Goal: Information Seeking & Learning: Learn about a topic

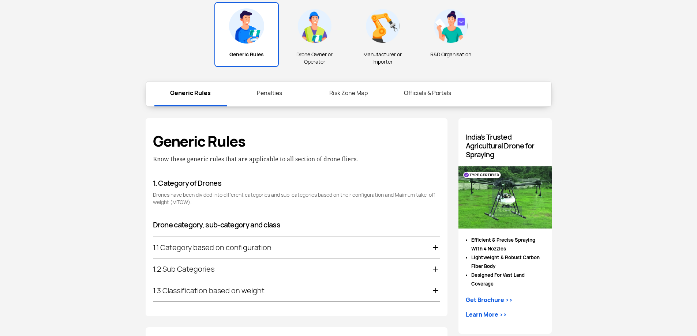
scroll to position [366, 0]
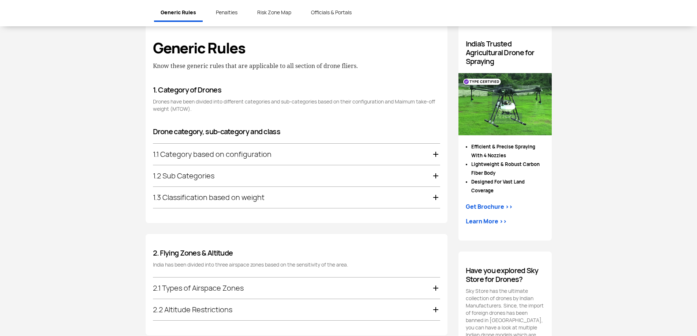
click at [268, 154] on div "1.1 Category based on configuration" at bounding box center [296, 154] width 287 height 21
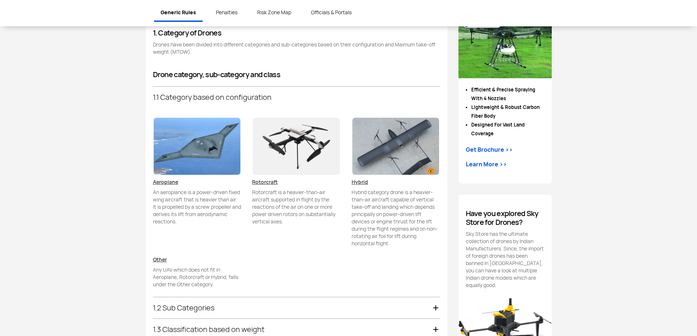
scroll to position [400, 0]
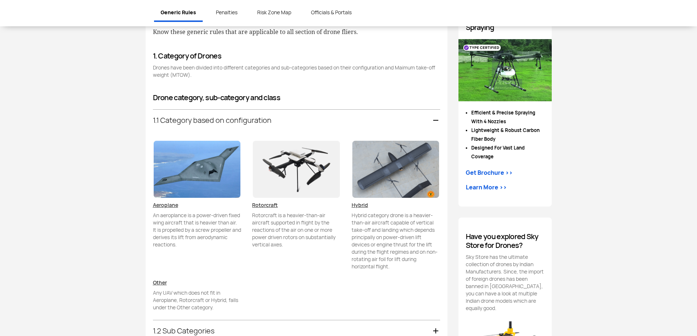
click at [253, 123] on div "1.1 Category based on configuration" at bounding box center [296, 120] width 287 height 21
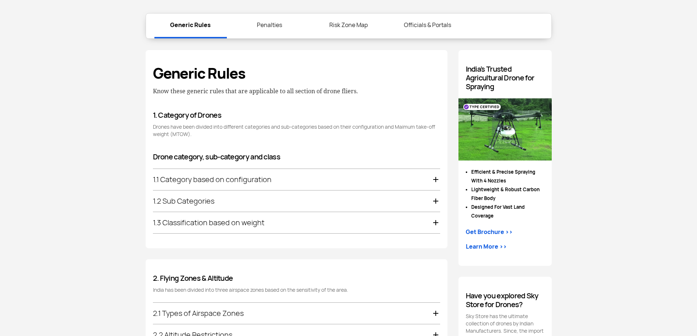
scroll to position [366, 0]
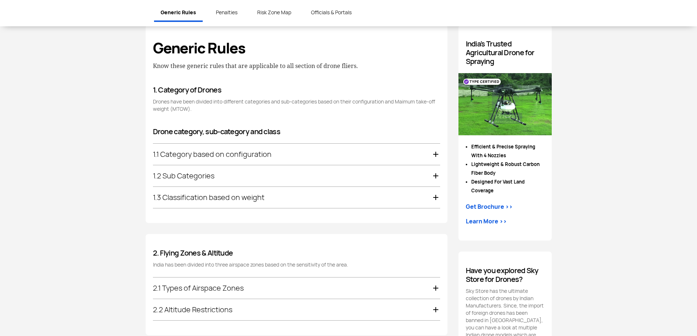
click at [253, 199] on div "1.3 Classification based on weight" at bounding box center [296, 197] width 287 height 21
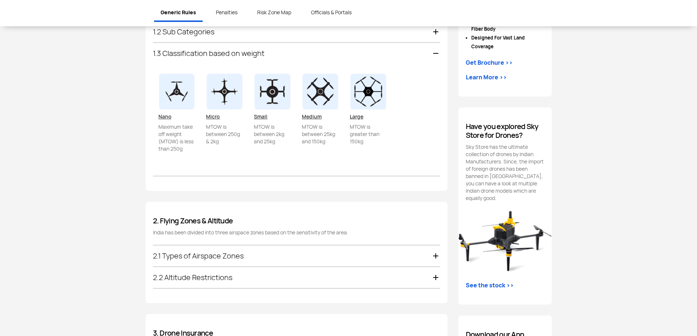
scroll to position [517, 0]
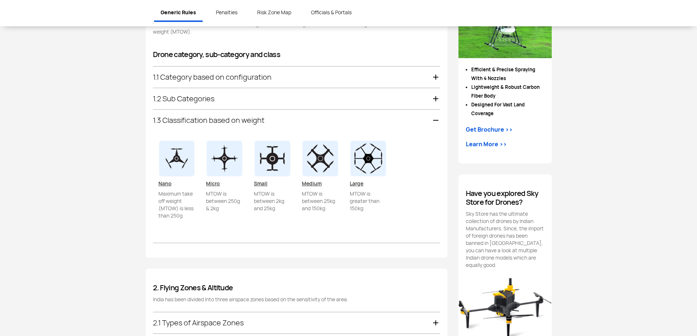
click at [253, 118] on div "1.3 Classification based on weight" at bounding box center [296, 120] width 287 height 21
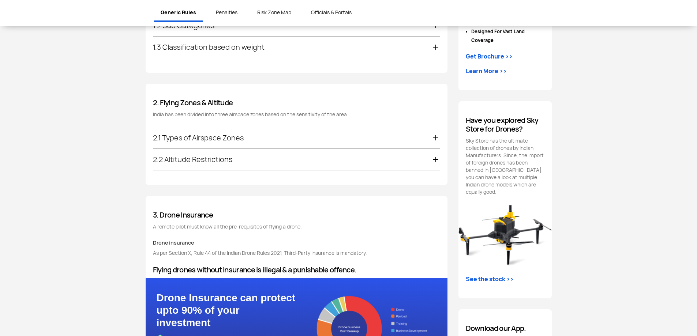
click at [254, 163] on div "2.2 Altitude Restrictions" at bounding box center [296, 159] width 287 height 21
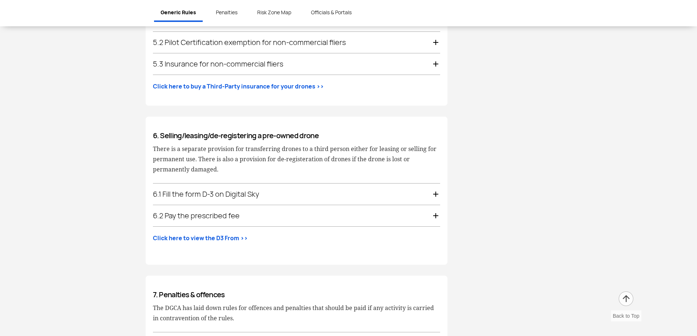
scroll to position [1874, 0]
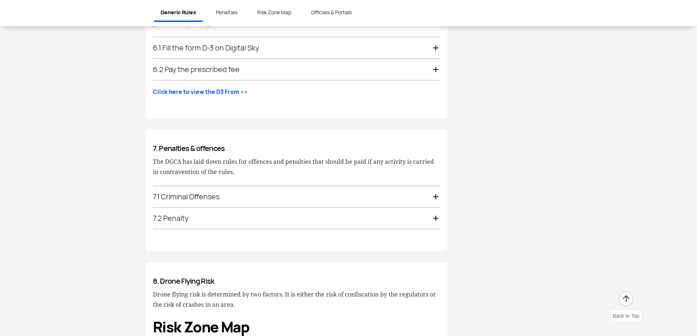
click at [253, 193] on div "7.1 Criminal Offenses" at bounding box center [296, 196] width 287 height 21
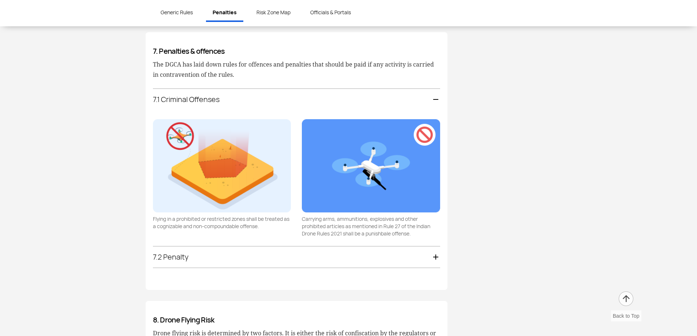
scroll to position [1574, 0]
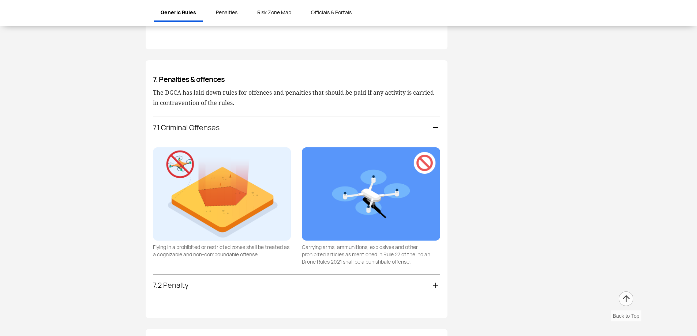
click at [309, 117] on div "7.1 Criminal Offenses" at bounding box center [296, 127] width 287 height 21
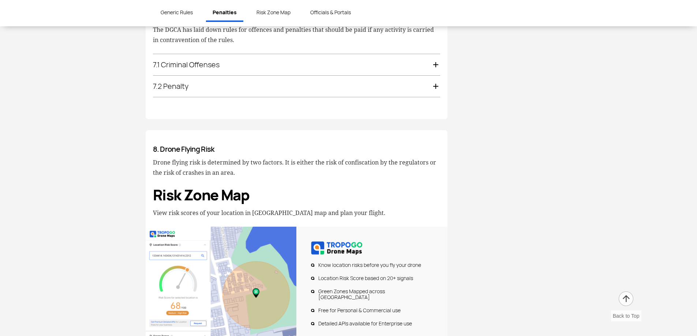
scroll to position [1647, 0]
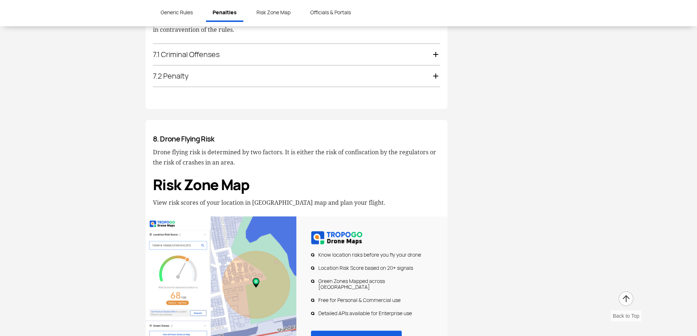
click at [252, 73] on div "7.2 Penalty" at bounding box center [296, 76] width 287 height 21
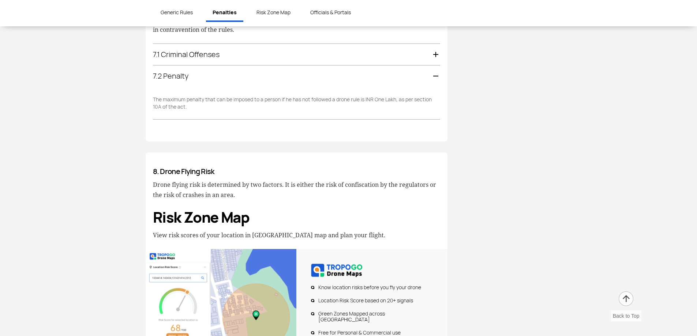
scroll to position [1669, 0]
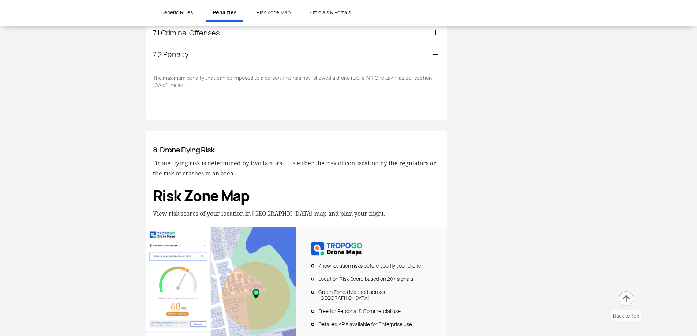
click at [272, 48] on div "7.2 Penalty" at bounding box center [296, 54] width 287 height 21
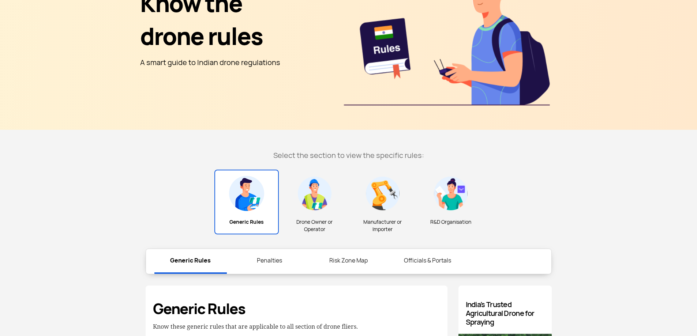
scroll to position [0, 0]
